Goal: Task Accomplishment & Management: Manage account settings

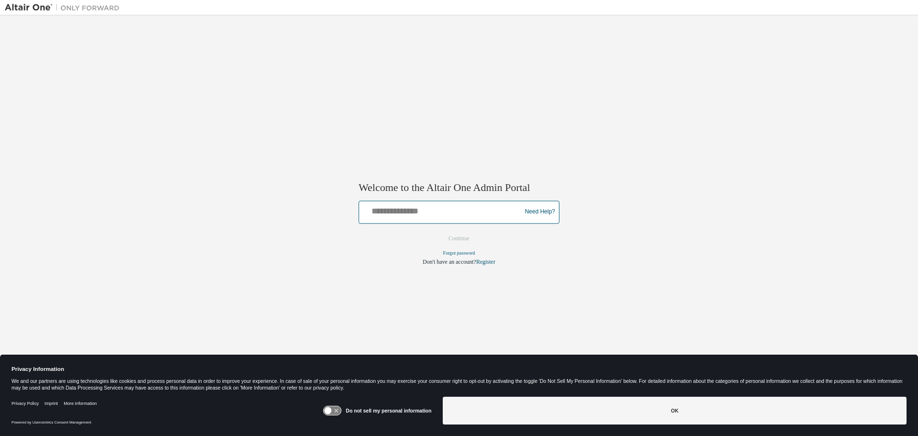
click at [405, 212] on input "text" at bounding box center [441, 210] width 157 height 14
type input "**********"
click at [438, 231] on button "Continue" at bounding box center [458, 238] width 41 height 14
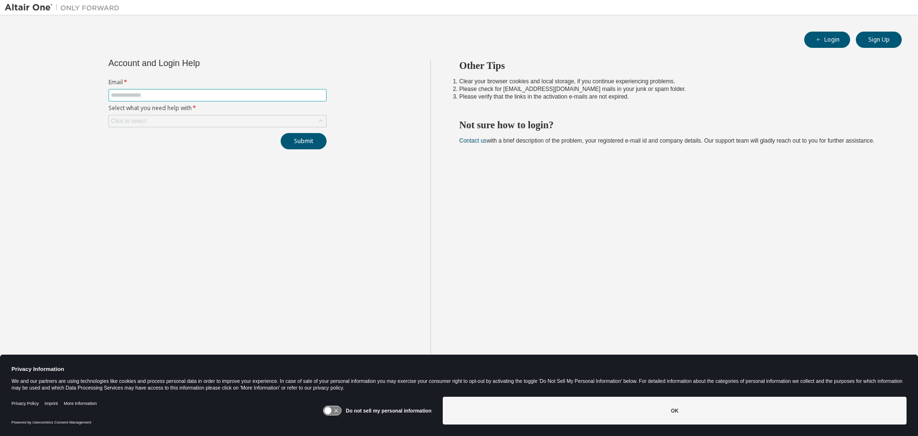
click at [124, 94] on input "text" at bounding box center [217, 95] width 213 height 8
type input "**********"
click at [177, 121] on div "Click to select" at bounding box center [217, 120] width 217 height 11
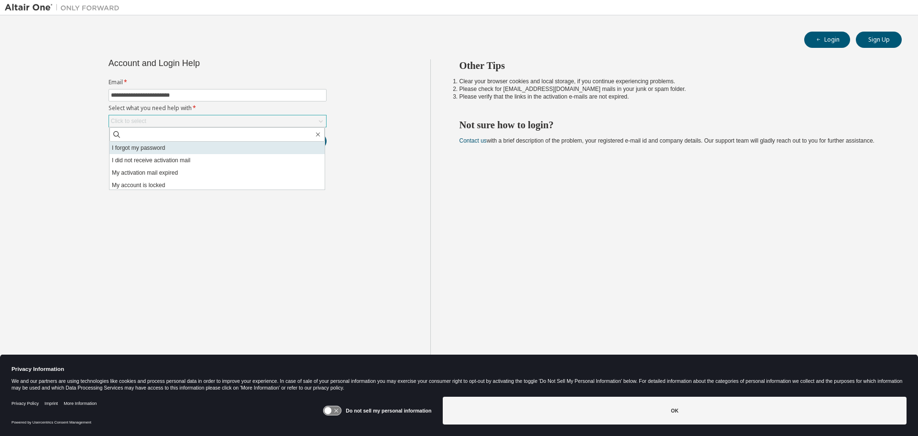
click at [157, 151] on li "I forgot my password" at bounding box center [216, 148] width 215 height 12
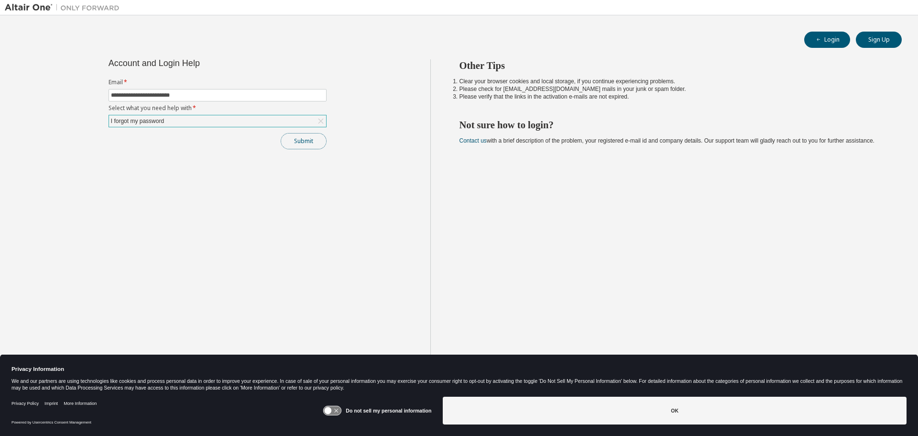
click at [308, 142] on button "Submit" at bounding box center [304, 141] width 46 height 16
click at [775, 222] on div "Other Tips Clear your browser cookies and local storage, if you continue experi…" at bounding box center [671, 225] width 483 height 332
click at [826, 39] on button "Login" at bounding box center [827, 40] width 46 height 16
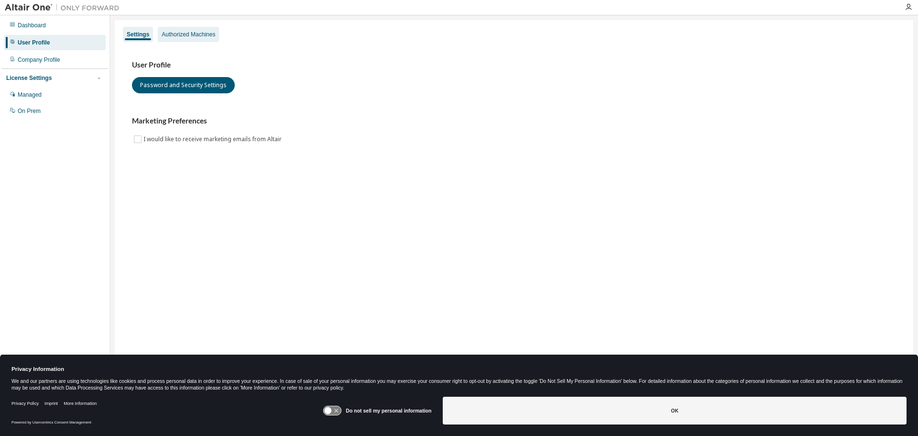
click at [193, 34] on div "Authorized Machines" at bounding box center [189, 35] width 54 height 8
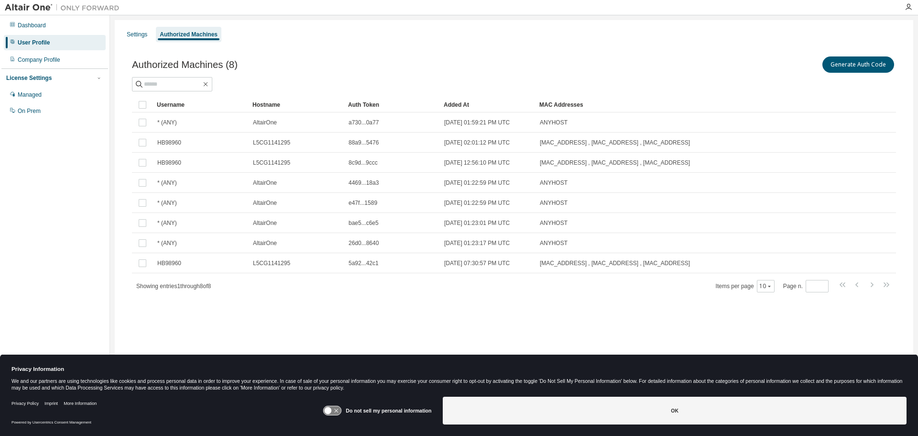
click at [337, 410] on icon at bounding box center [333, 410] width 18 height 9
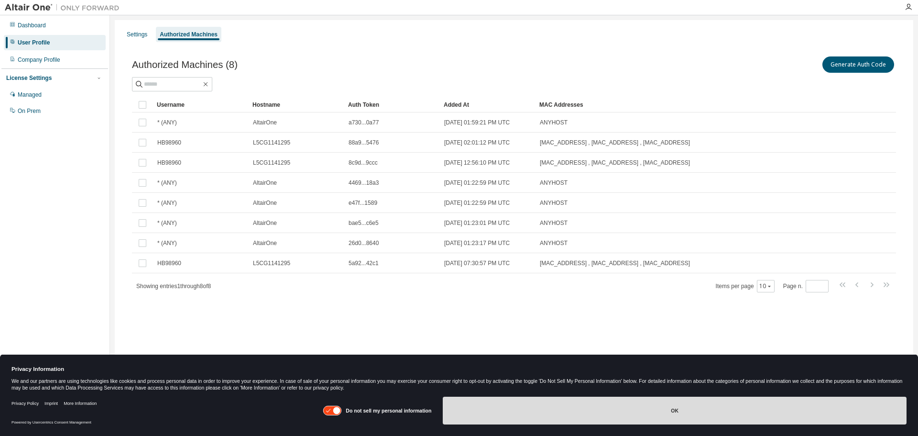
click at [670, 413] on button "OK" at bounding box center [675, 410] width 464 height 28
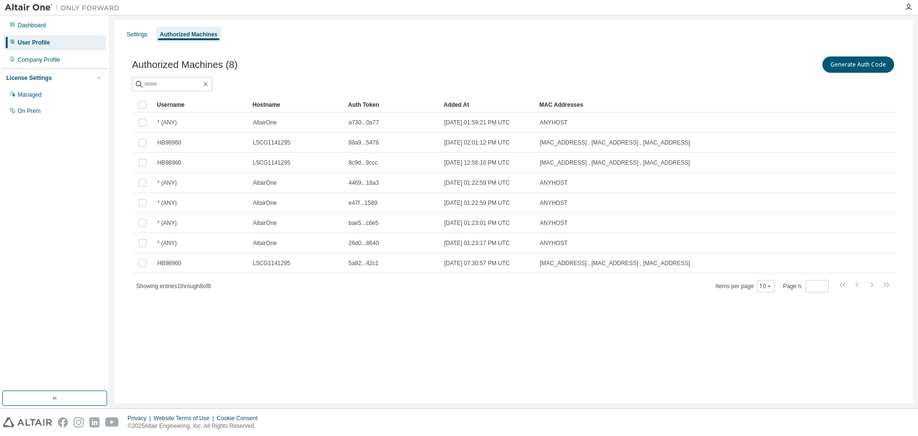
click at [200, 331] on div "Settings Authorized Machines Authorized Machines (8) Generate Auth Code Clear L…" at bounding box center [514, 211] width 798 height 383
click at [868, 64] on button "Generate Auth Code" at bounding box center [858, 64] width 72 height 16
